Goal: Task Accomplishment & Management: Complete application form

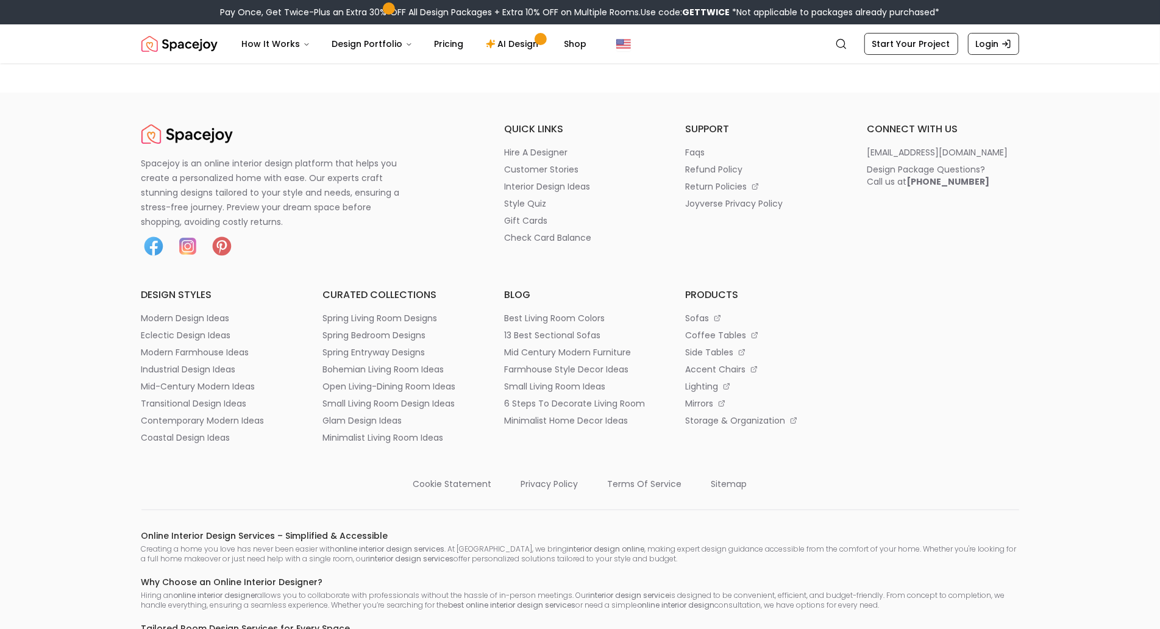
click at [74, 116] on footer "Spacejoy is an online interior design platform that helps you create a personal…" at bounding box center [580, 530] width 1160 height 874
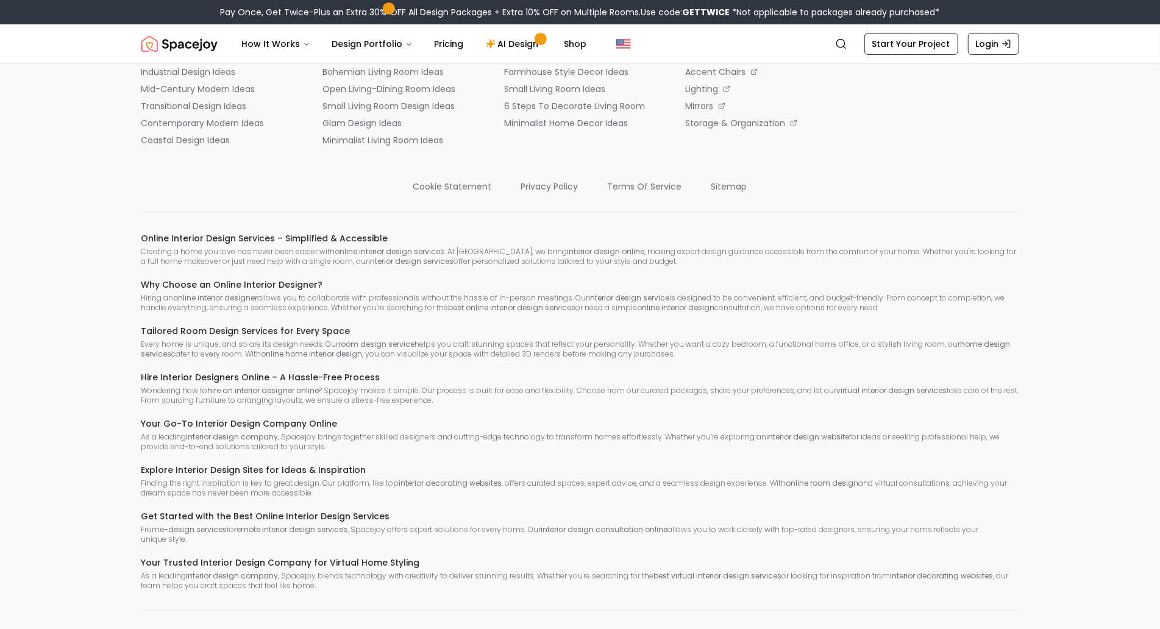
scroll to position [338, 0]
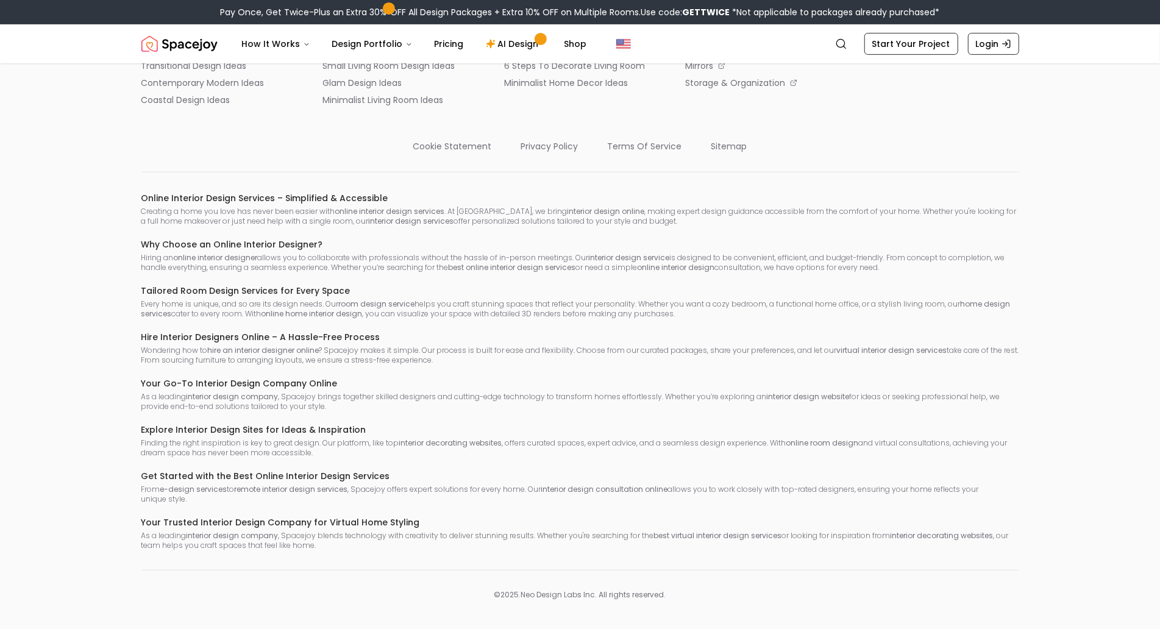
click at [74, 116] on footer "Spacejoy is an online interior design platform that helps you create a personal…" at bounding box center [580, 192] width 1160 height 874
click at [69, 94] on footer "Spacejoy is an online interior design platform that helps you create a personal…" at bounding box center [580, 192] width 1160 height 874
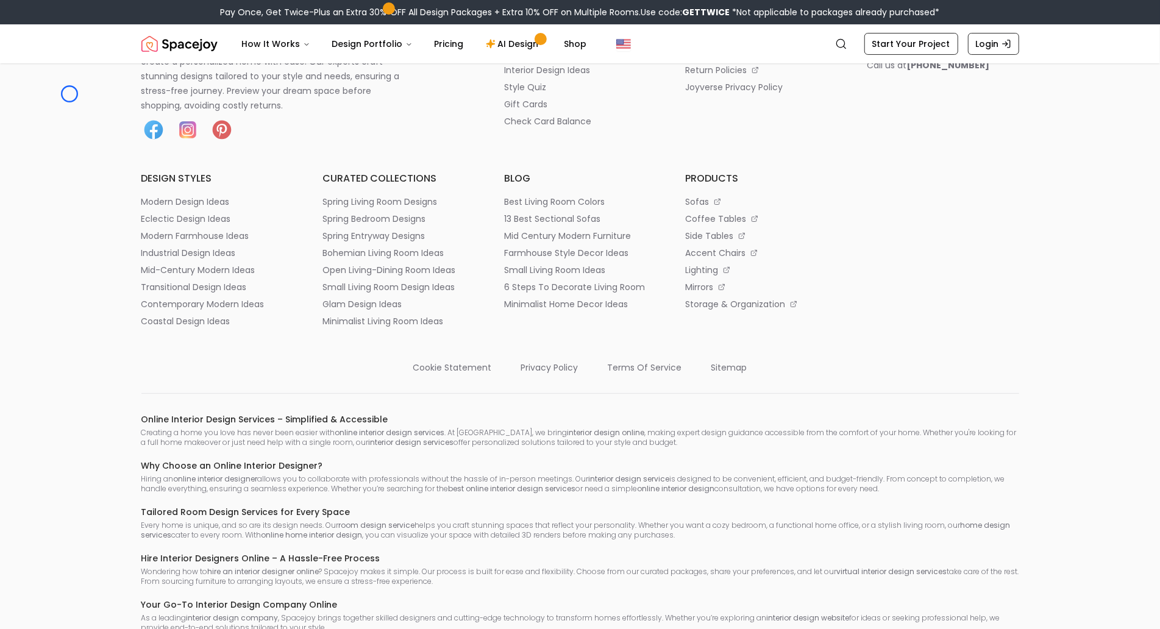
scroll to position [67, 0]
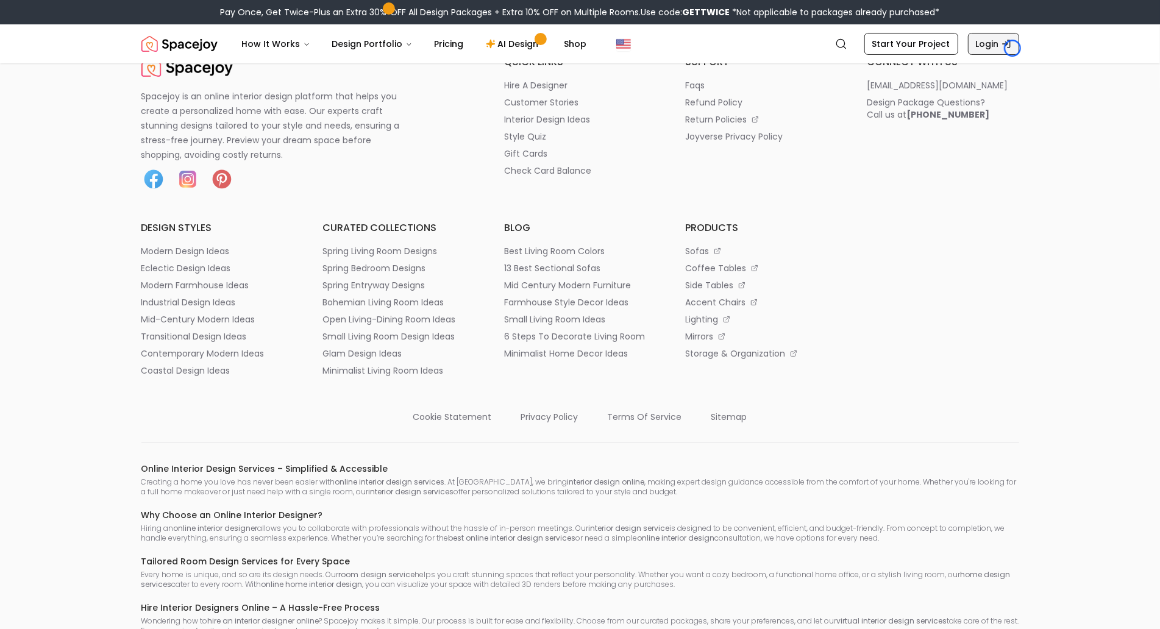
click at [1012, 48] on link "Login" at bounding box center [993, 44] width 51 height 22
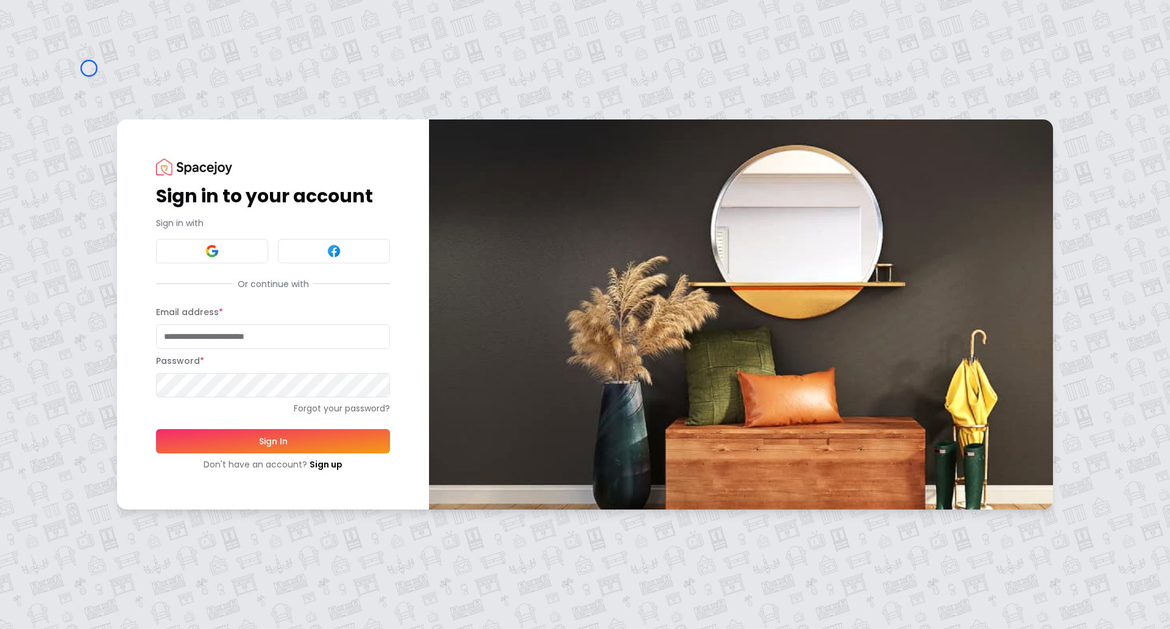
click at [89, 68] on div "Sign in to your account Sign in with Or continue with Email address * Password …" at bounding box center [585, 314] width 1170 height 629
click at [109, 85] on div "Sign in to your account Sign in with Or continue with Email address * Password …" at bounding box center [585, 314] width 1170 height 629
click at [325, 459] on link "Sign up" at bounding box center [326, 464] width 33 height 12
